Goal: Task Accomplishment & Management: Manage account settings

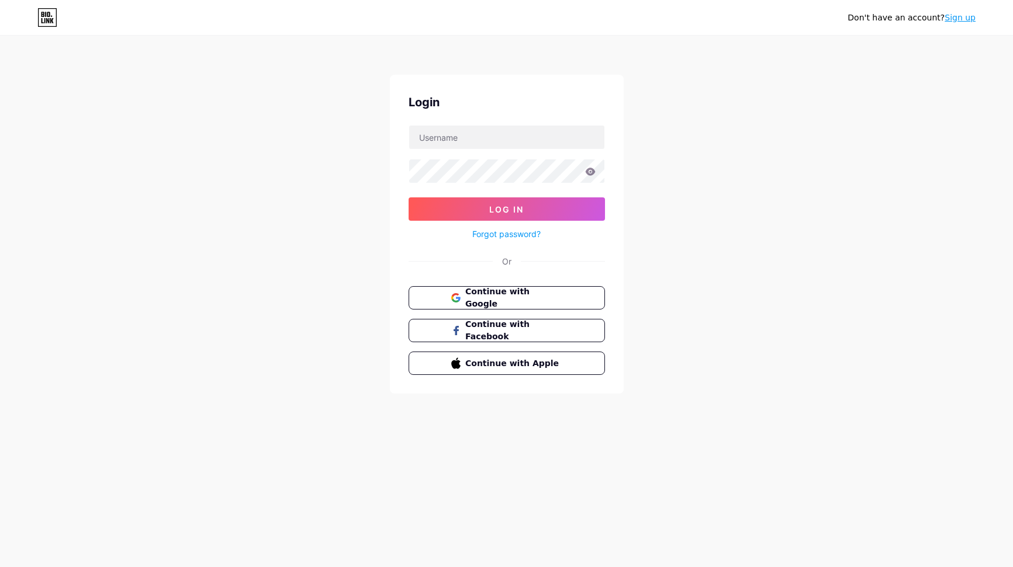
click at [409, 126] on div at bounding box center [409, 126] width 0 height 0
type input "[EMAIL_ADDRESS][DOMAIN_NAME]"
click at [509, 202] on button "Log In" at bounding box center [506, 208] width 196 height 23
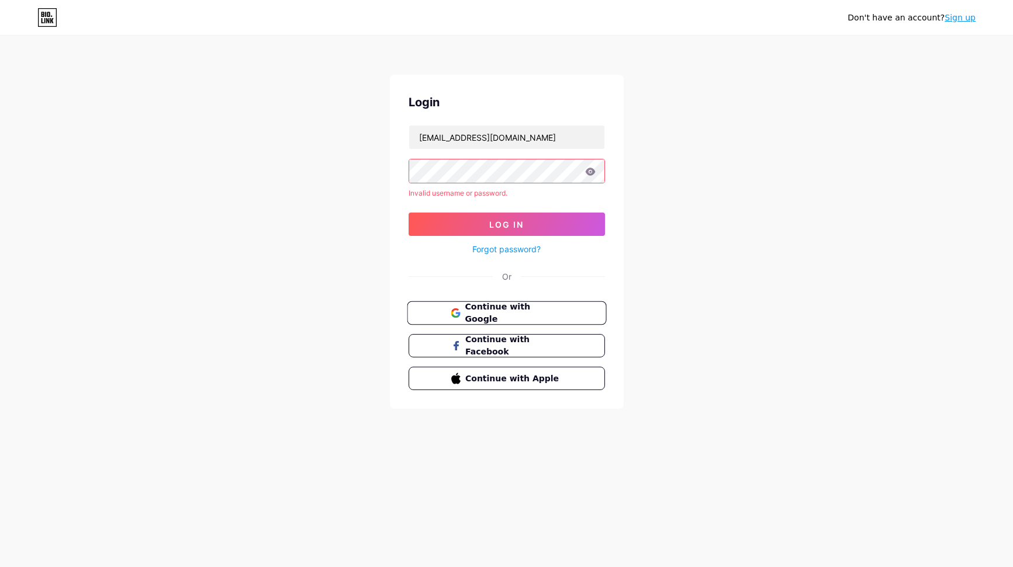
click at [503, 314] on span "Continue with Google" at bounding box center [514, 313] width 98 height 25
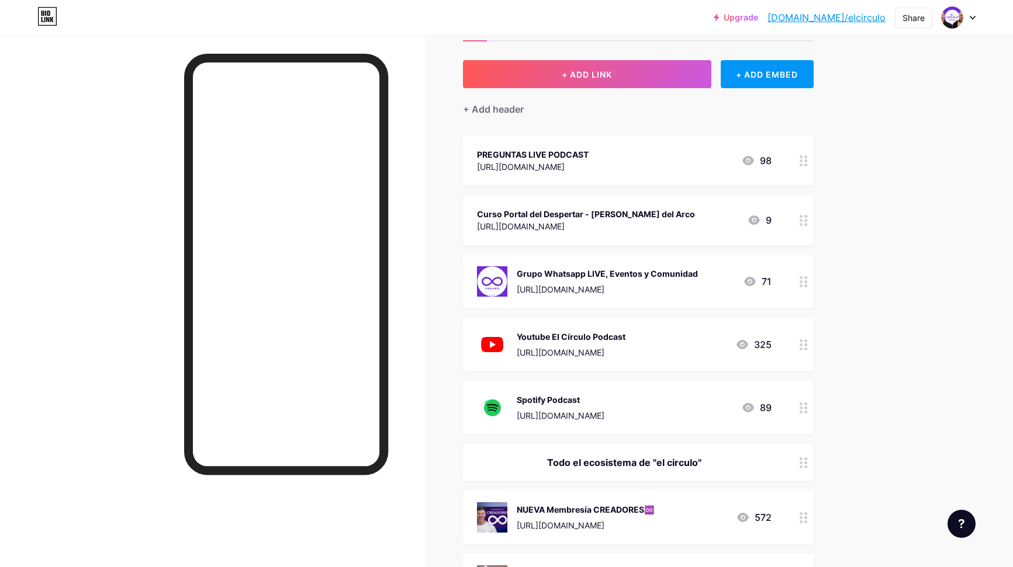
scroll to position [48, 0]
click at [748, 282] on icon at bounding box center [750, 282] width 12 height 9
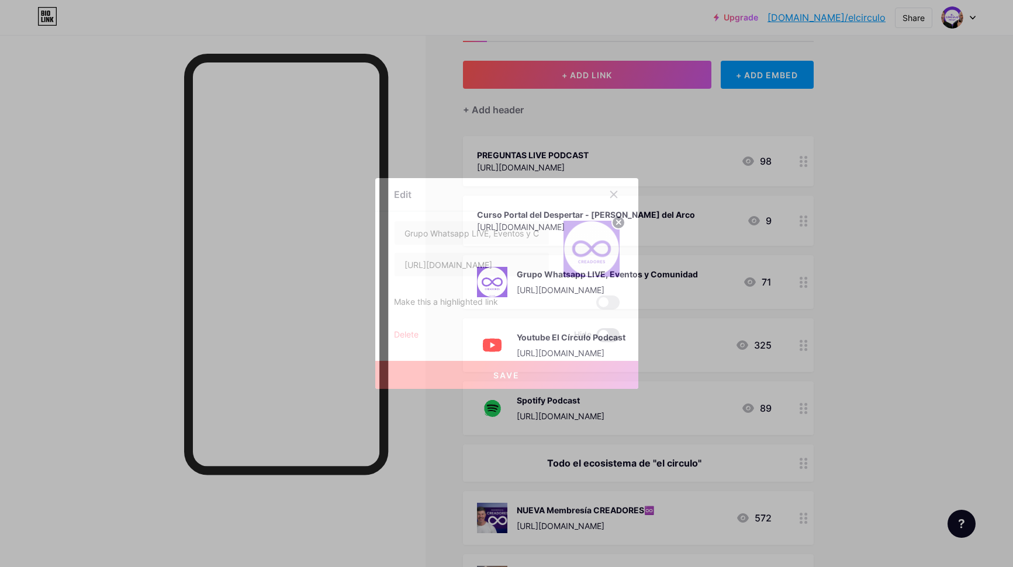
click at [609, 332] on span at bounding box center [607, 335] width 23 height 14
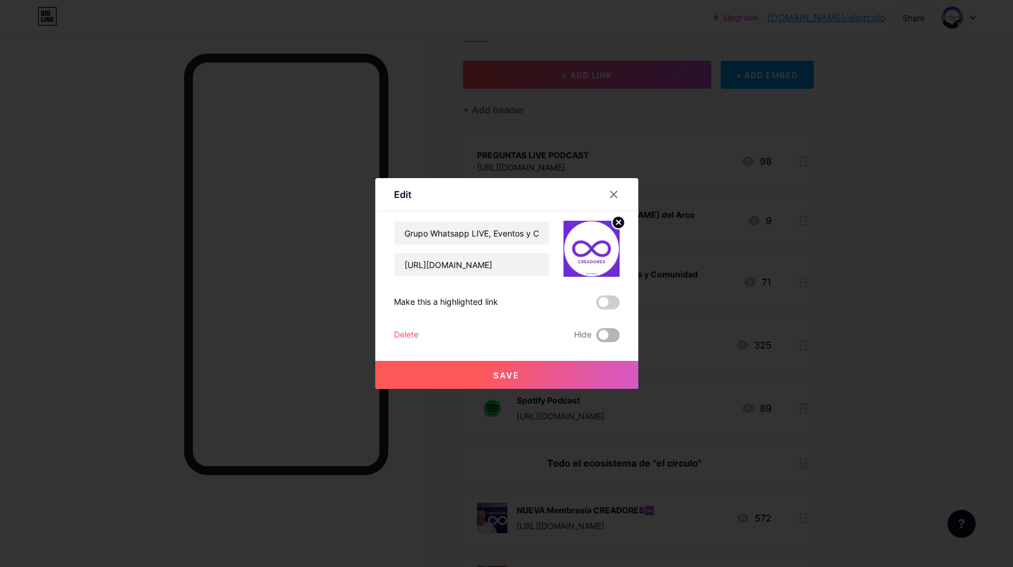
click at [596, 338] on input "checkbox" at bounding box center [596, 338] width 0 height 0
click at [489, 234] on input "Grupo Whatsapp LIVE, Eventos y Comunidad" at bounding box center [471, 232] width 154 height 23
click at [611, 196] on icon at bounding box center [613, 195] width 6 height 6
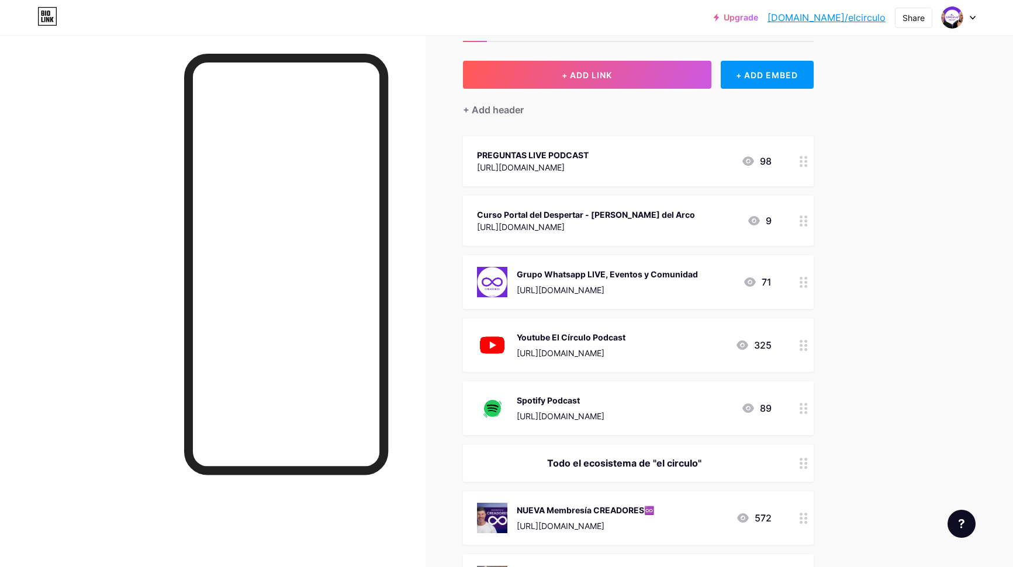
click at [757, 282] on div "71" at bounding box center [757, 282] width 29 height 14
click at [605, 336] on span at bounding box center [607, 335] width 23 height 14
click at [596, 338] on input "checkbox" at bounding box center [596, 338] width 0 height 0
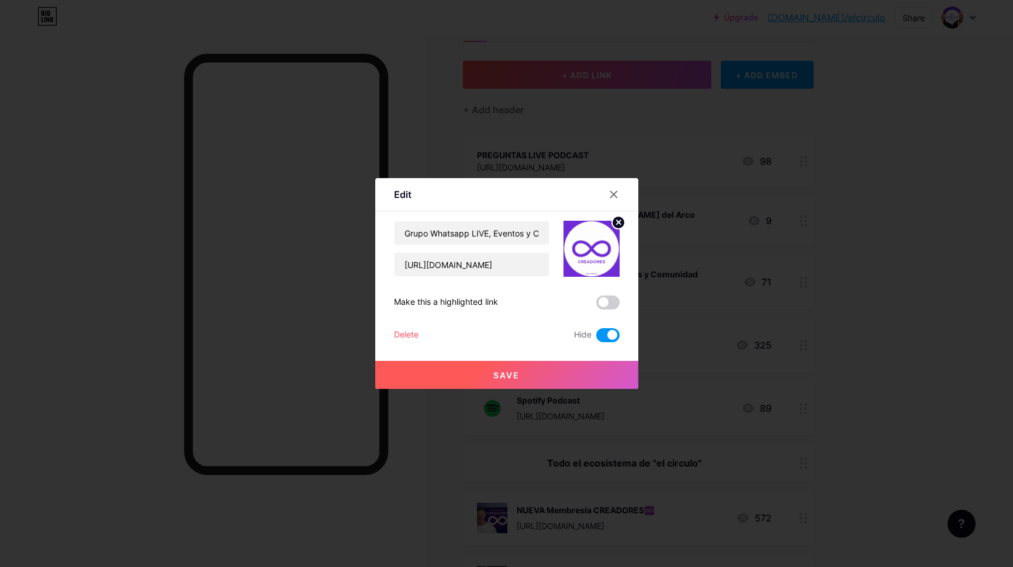
click at [570, 369] on button "Save" at bounding box center [506, 375] width 263 height 28
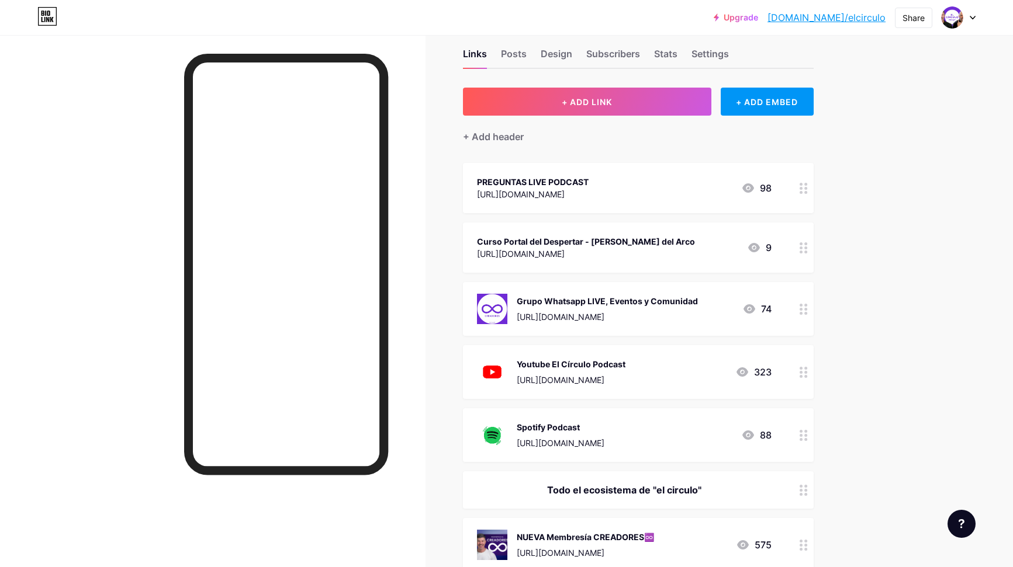
scroll to position [19, 0]
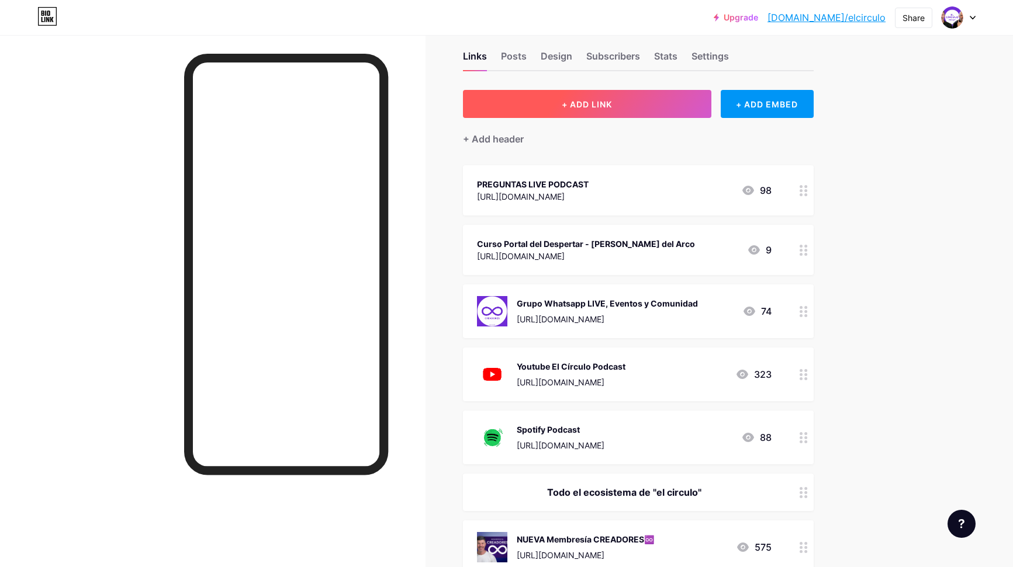
click at [589, 108] on span "+ ADD LINK" at bounding box center [587, 104] width 50 height 10
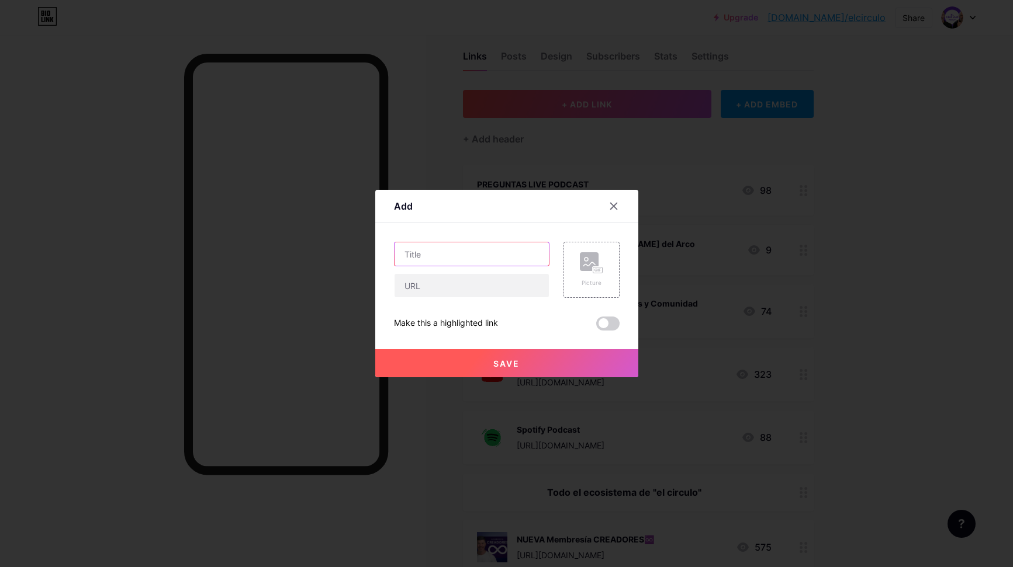
click at [425, 254] on input "text" at bounding box center [471, 253] width 154 height 23
paste input "Grupo Whatsapp LIVE, Eventos y Comunidad"
click at [429, 256] on input "Grupo Whatsapp LIVE, Eventos y Comunidad" at bounding box center [471, 253] width 154 height 23
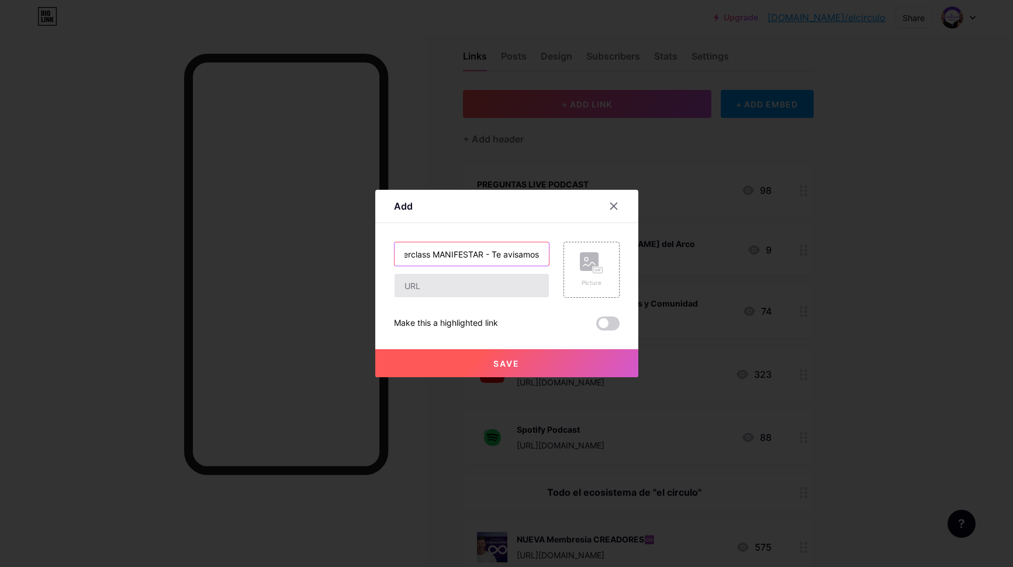
type input "Masterclass MANIFESTAR - Te avisamos"
click at [429, 286] on input "text" at bounding box center [471, 285] width 154 height 23
click at [441, 286] on input "text" at bounding box center [471, 285] width 154 height 23
paste input "https://rudybiancocreadores.com/newsletter"
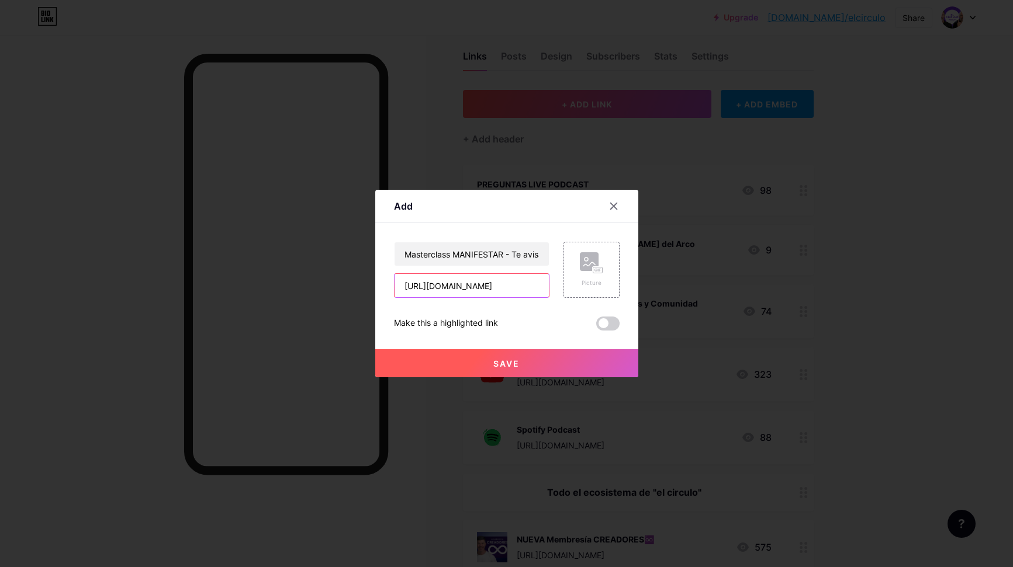
scroll to position [0, 39]
type input "https://rudybiancocreadores.com/newsletter"
drag, startPoint x: 512, startPoint y: 253, endPoint x: 568, endPoint y: 263, distance: 57.0
click at [568, 263] on div "Masterclass MANIFESTAR - Te avisamos https://rudybiancocreadores.com/newsletter…" at bounding box center [507, 270] width 226 height 56
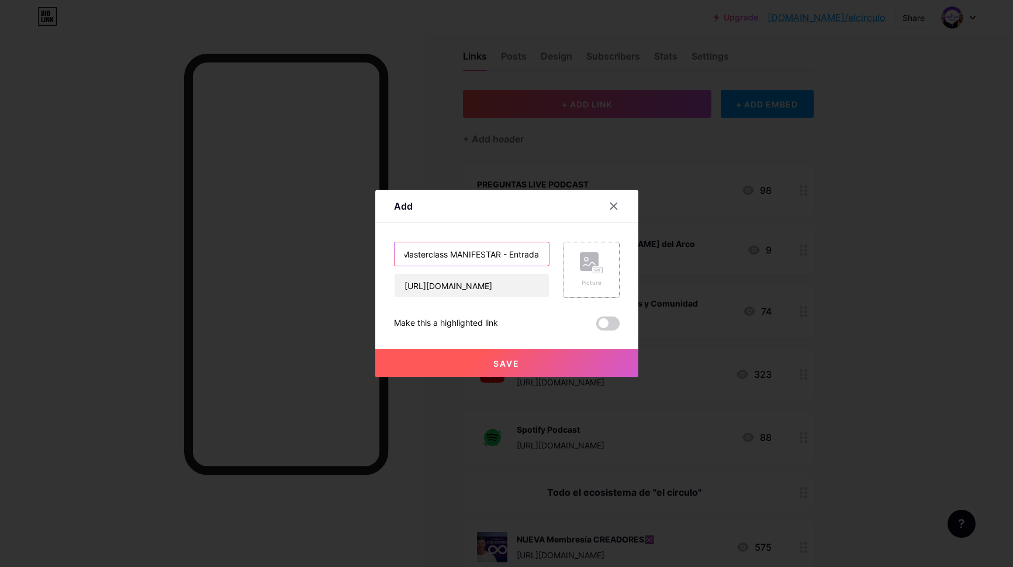
scroll to position [0, 4]
type input "Masterclass MANIFESTAR - Entrada"
click at [598, 263] on icon at bounding box center [591, 263] width 23 height 22
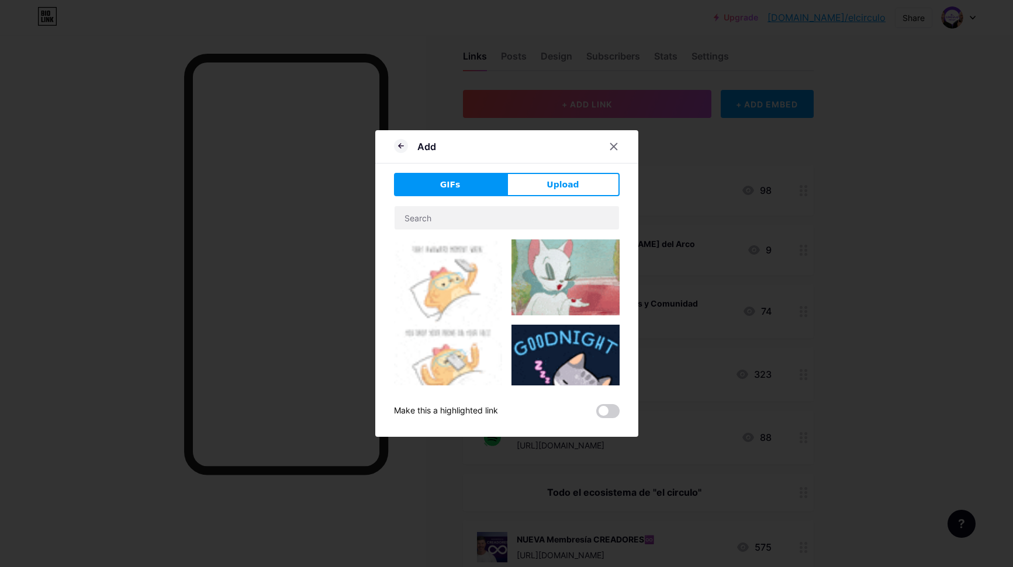
click at [560, 181] on span "Upload" at bounding box center [562, 185] width 32 height 12
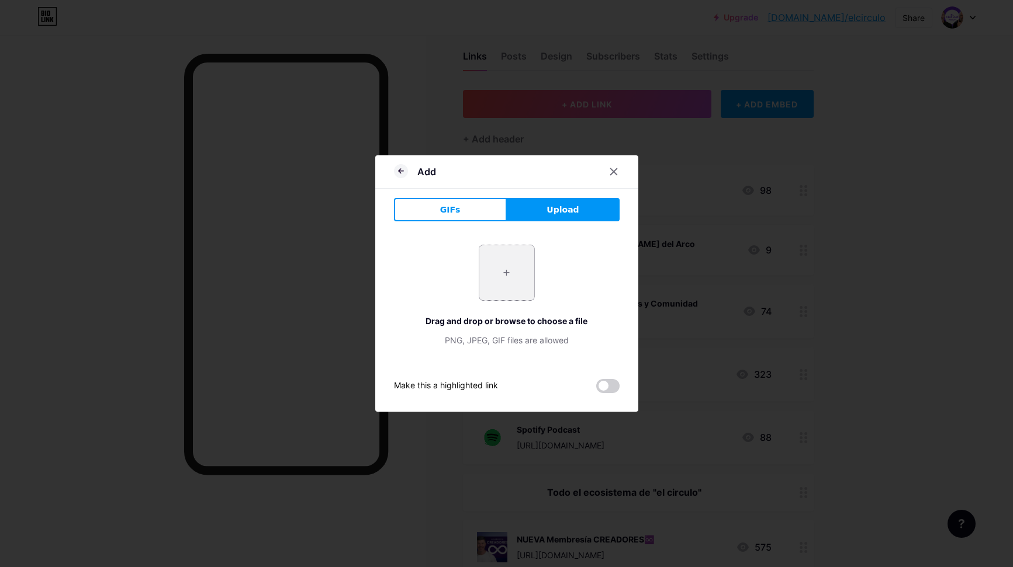
click at [503, 278] on input "file" at bounding box center [506, 272] width 55 height 55
type input "C:\fakepath\manifestar 13-9.jpg"
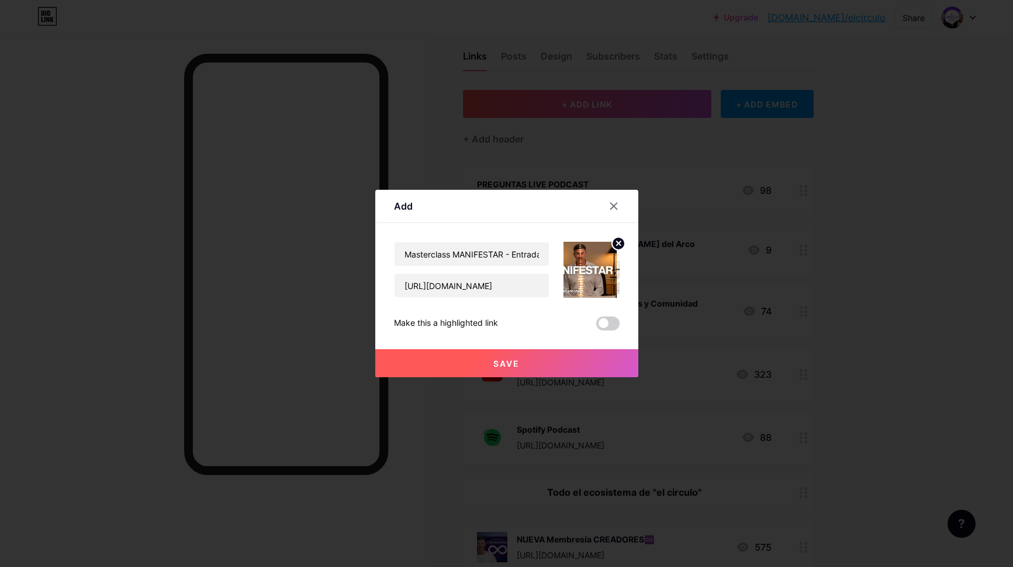
click at [586, 272] on img at bounding box center [591, 270] width 56 height 56
click at [581, 268] on img at bounding box center [591, 270] width 56 height 56
click at [617, 324] on span at bounding box center [607, 324] width 23 height 14
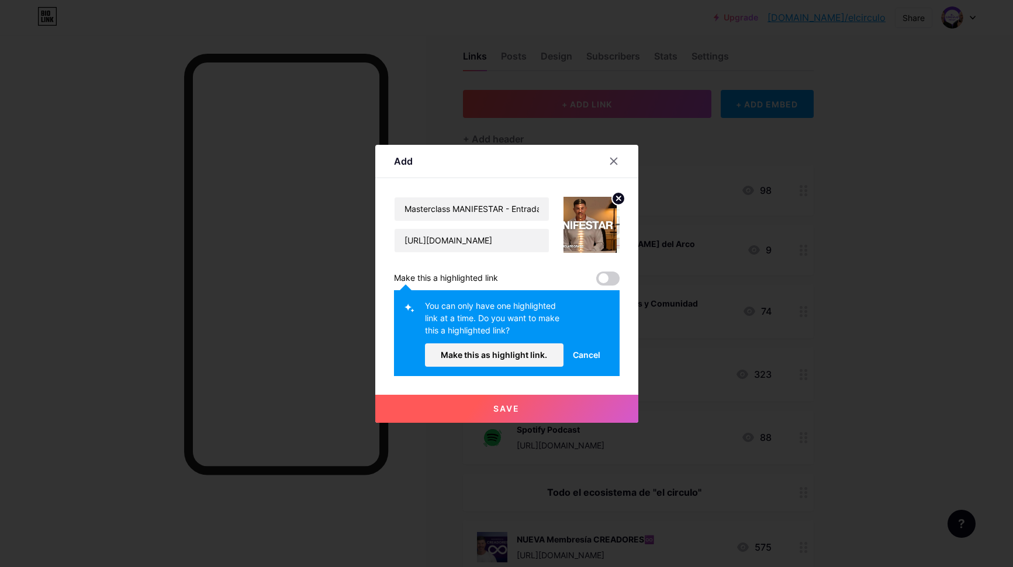
click at [602, 278] on span at bounding box center [607, 279] width 23 height 14
drag, startPoint x: 606, startPoint y: 279, endPoint x: 593, endPoint y: 279, distance: 12.9
click at [605, 279] on span at bounding box center [607, 279] width 23 height 14
click at [493, 354] on span "Make this as highlight link." at bounding box center [494, 355] width 106 height 10
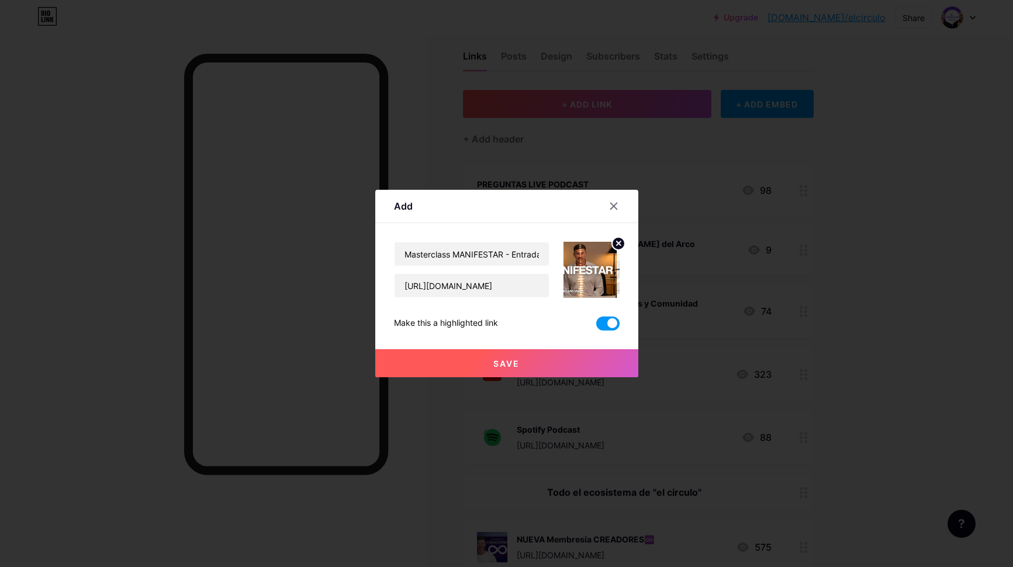
click at [581, 266] on img at bounding box center [591, 270] width 56 height 56
click at [501, 365] on span "Save" at bounding box center [506, 364] width 26 height 10
